Goal: Use online tool/utility: Utilize a website feature to perform a specific function

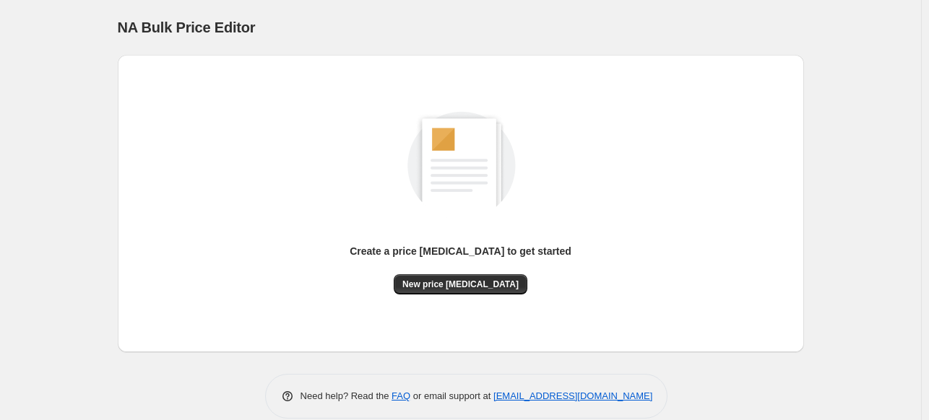
click at [77, 230] on div "NA Bulk Price Editor. This page is ready NA Bulk Price Editor Create a price ch…" at bounding box center [460, 220] width 921 height 441
click at [610, 38] on div "NA Bulk Price Editor. This page is ready NA Bulk Price Editor" at bounding box center [461, 27] width 686 height 55
drag, startPoint x: 638, startPoint y: 48, endPoint x: 632, endPoint y: 56, distance: 9.2
click at [638, 48] on div "NA Bulk Price Editor. This page is ready NA Bulk Price Editor" at bounding box center [461, 27] width 686 height 55
